Goal: Information Seeking & Learning: Learn about a topic

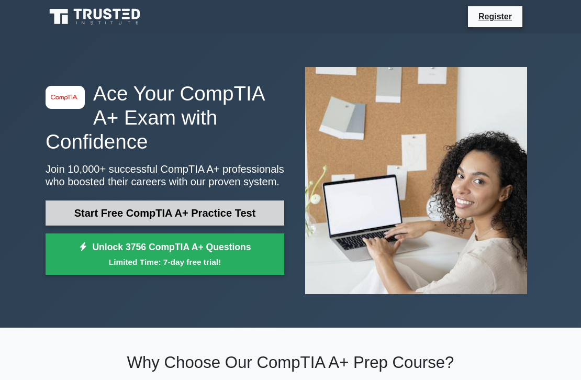
click at [246, 214] on link "Start Free CompTIA A+ Practice Test" at bounding box center [165, 213] width 239 height 25
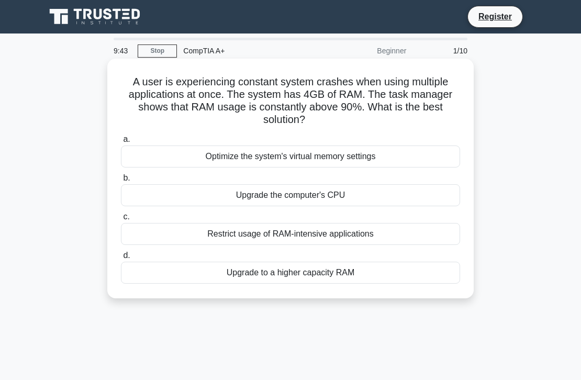
click at [314, 235] on div "Restrict usage of RAM-intensive applications" at bounding box center [290, 234] width 339 height 22
click at [121, 220] on input "c. Restrict usage of RAM-intensive applications" at bounding box center [121, 217] width 0 height 7
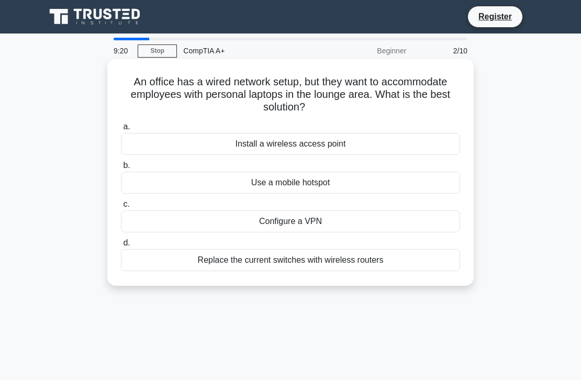
click at [320, 148] on div "Install a wireless access point" at bounding box center [290, 144] width 339 height 22
click at [121, 130] on input "a. Install a wireless access point" at bounding box center [121, 127] width 0 height 7
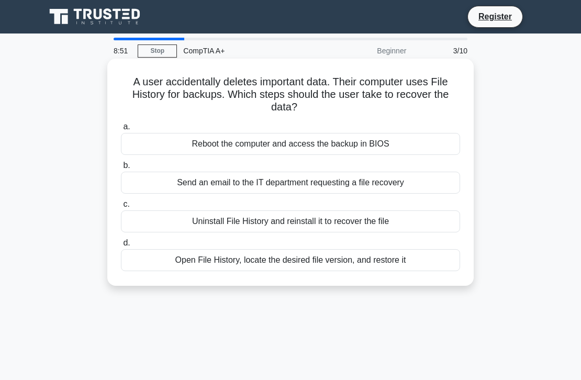
click at [363, 267] on div "Open File History, locate the desired file version, and restore it" at bounding box center [290, 260] width 339 height 22
click at [121, 247] on input "d. Open File History, locate the desired file version, and restore it" at bounding box center [121, 243] width 0 height 7
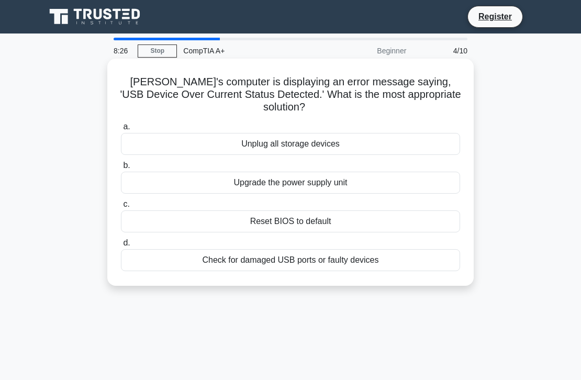
click at [349, 249] on div "Check for damaged USB ports or faulty devices" at bounding box center [290, 260] width 339 height 22
click at [121, 247] on input "d. Check for damaged USB ports or faulty devices" at bounding box center [121, 243] width 0 height 7
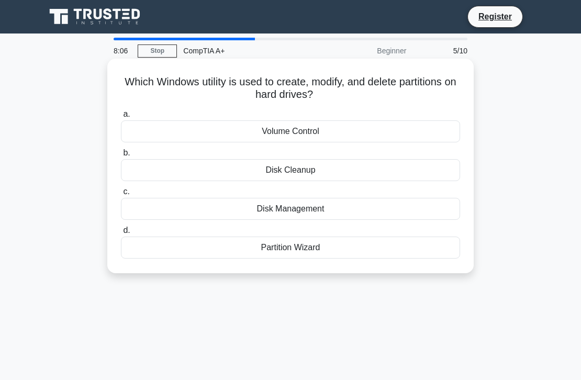
click at [331, 214] on div "Disk Management" at bounding box center [290, 209] width 339 height 22
click at [121, 195] on input "c. Disk Management" at bounding box center [121, 191] width 0 height 7
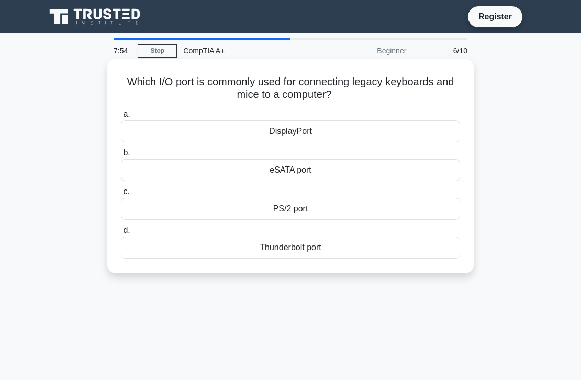
click at [343, 218] on div "PS/2 port" at bounding box center [290, 209] width 339 height 22
click at [121, 195] on input "c. PS/2 port" at bounding box center [121, 191] width 0 height 7
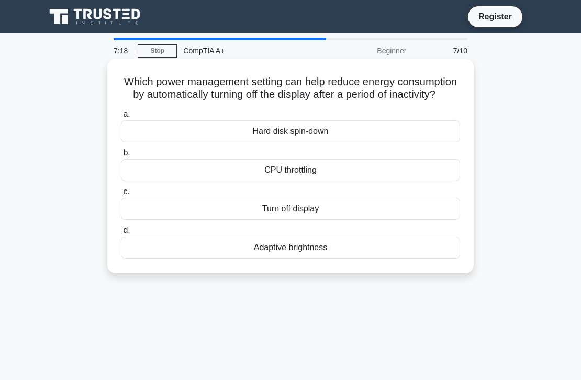
click at [263, 214] on div "Turn off display" at bounding box center [290, 209] width 339 height 22
click at [121, 195] on input "c. Turn off display" at bounding box center [121, 191] width 0 height 7
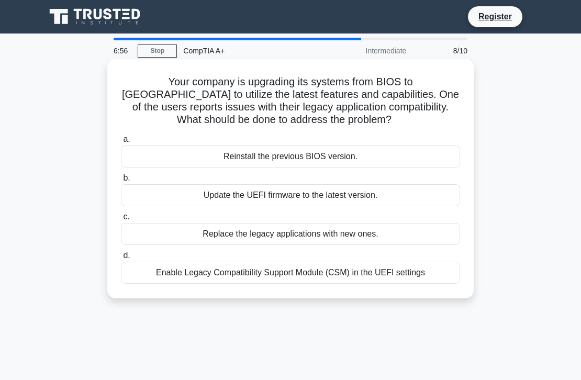
click at [351, 194] on div "Update the UEFI firmware to the latest version." at bounding box center [290, 195] width 339 height 22
click at [121, 182] on input "b. Update the UEFI firmware to the latest version." at bounding box center [121, 178] width 0 height 7
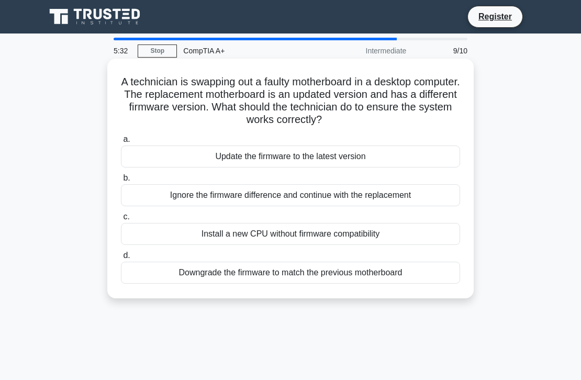
click at [404, 154] on div "Update the firmware to the latest version" at bounding box center [290, 157] width 339 height 22
click at [121, 143] on input "a. Update the firmware to the latest version" at bounding box center [121, 139] width 0 height 7
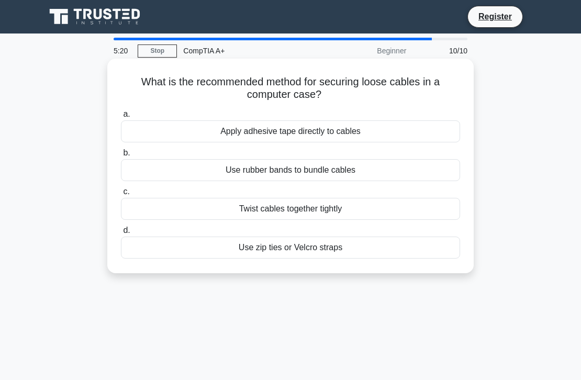
click at [282, 250] on div "Use zip ties or Velcro straps" at bounding box center [290, 248] width 339 height 22
click at [121, 234] on input "d. Use zip ties or Velcro straps" at bounding box center [121, 230] width 0 height 7
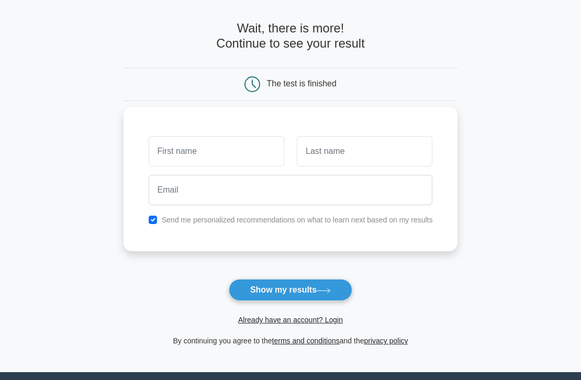
scroll to position [39, 0]
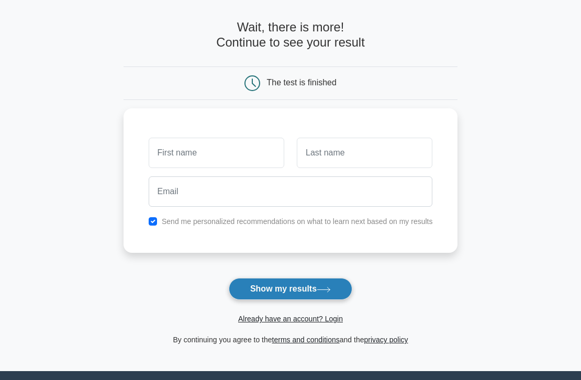
click at [304, 292] on button "Show my results" at bounding box center [291, 289] width 124 height 22
click at [315, 285] on button "Show my results" at bounding box center [291, 289] width 124 height 22
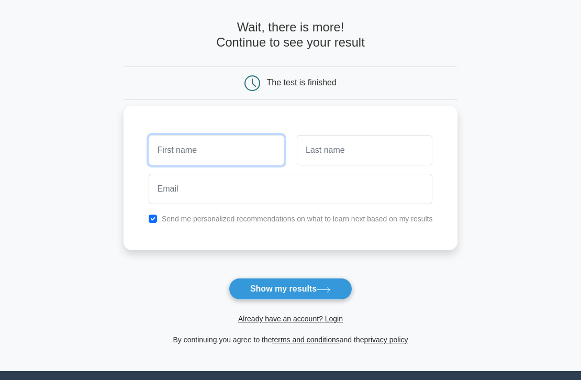
click at [235, 156] on input "text" at bounding box center [217, 150] width 136 height 30
type input "[PERSON_NAME]"
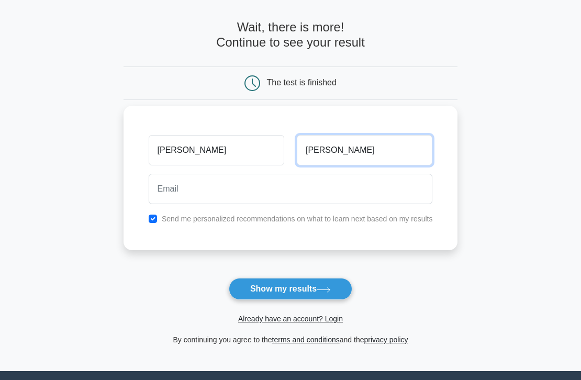
type input "Zhang"
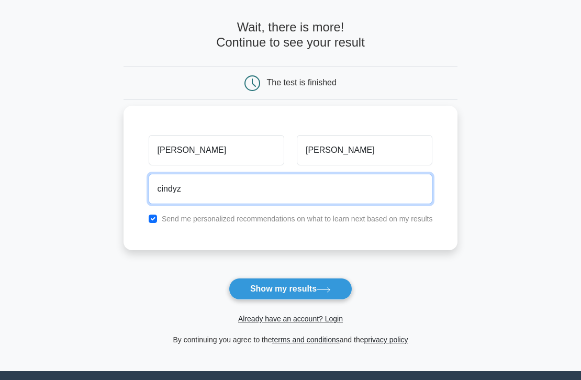
type input "cindyzhang0811@gmail.com"
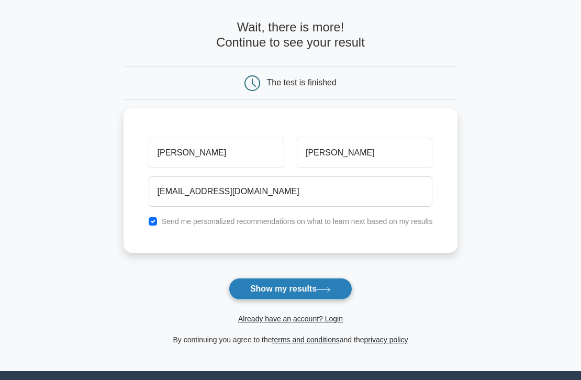
click at [273, 288] on button "Show my results" at bounding box center [291, 289] width 124 height 22
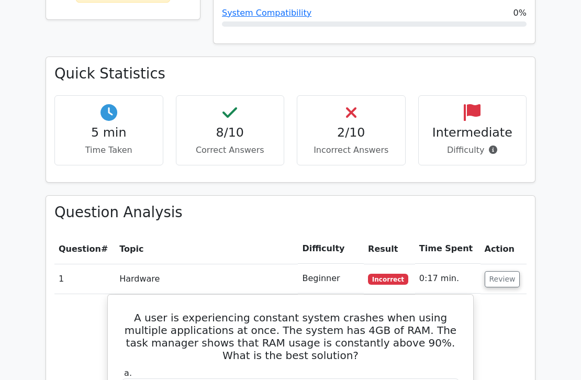
scroll to position [539, 0]
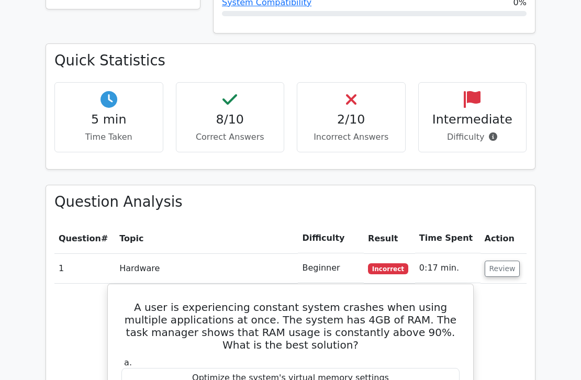
click at [368, 112] on h4 "2/10" at bounding box center [351, 119] width 91 height 15
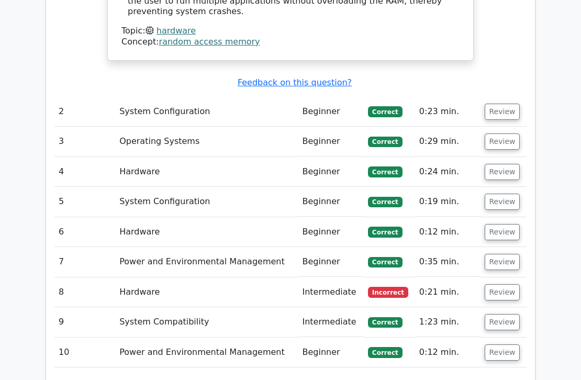
scroll to position [1091, 0]
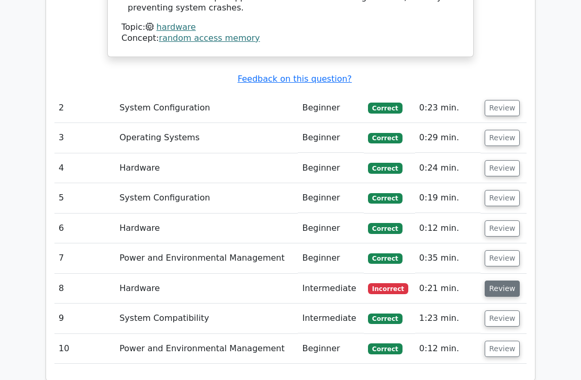
click at [485, 281] on button "Review" at bounding box center [503, 289] width 36 height 16
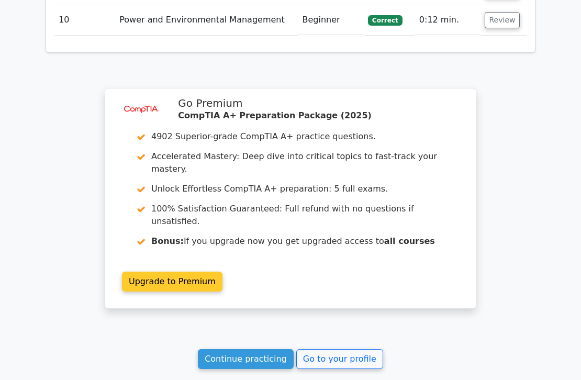
scroll to position [1675, 0]
